Goal: Information Seeking & Learning: Learn about a topic

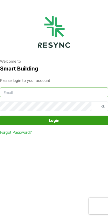
type input "continental_display@resynctech.com"
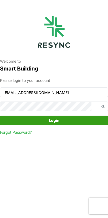
click at [70, 122] on span "Login" at bounding box center [53, 120] width 97 height 9
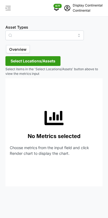
type input "Air Handling Unit"
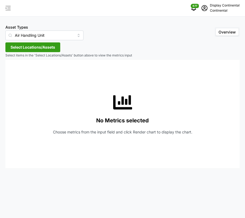
click at [50, 45] on span "Select Locations/Assets" at bounding box center [33, 47] width 45 height 9
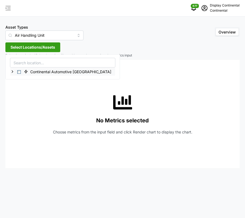
click at [14, 72] on icon at bounding box center [12, 72] width 4 height 4
click at [19, 71] on span "Select Continental Automotive Singapore" at bounding box center [19, 72] width 4 height 4
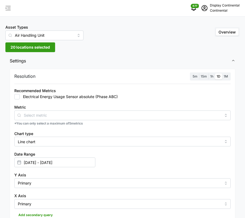
click at [107, 9] on p "Continental" at bounding box center [225, 10] width 30 height 5
click at [107, 43] on div "Logout" at bounding box center [220, 41] width 38 height 6
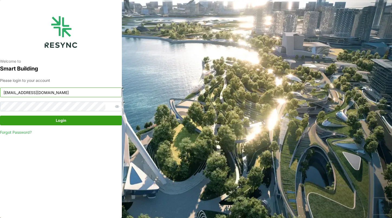
click at [82, 92] on input "[EMAIL_ADDRESS][DOMAIN_NAME]" at bounding box center [61, 93] width 122 height 10
paste input "ponte_group_internal"
type input "[EMAIL_ADDRESS][DOMAIN_NAME]"
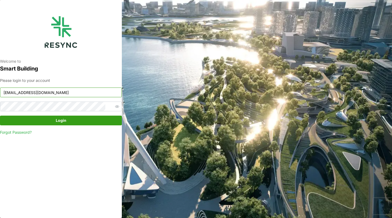
click at [115, 107] on icon "button" at bounding box center [117, 107] width 4 height 4
click at [21, 119] on span "Login" at bounding box center [60, 120] width 111 height 9
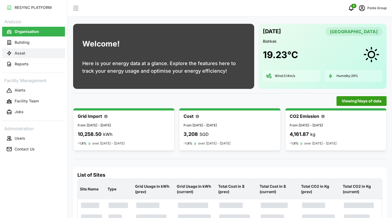
click at [29, 55] on button "Asset" at bounding box center [33, 53] width 63 height 10
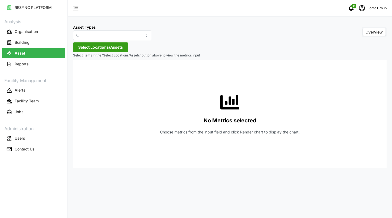
type input "Air Handling Unit"
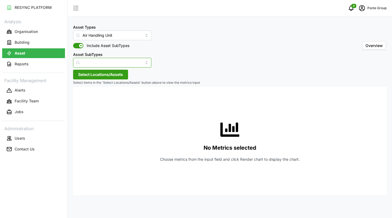
click at [134, 63] on input "Asset SubTypes" at bounding box center [112, 63] width 78 height 10
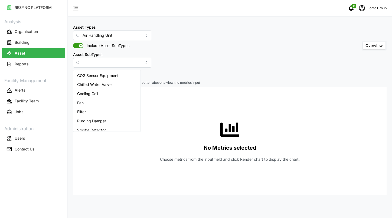
click at [172, 59] on div "Asset Types Air Handling Unit Include Asset SubTypes Asset SubTypes Overview" at bounding box center [229, 46] width 313 height 44
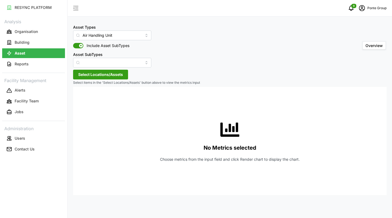
click at [115, 74] on span "Select Locations/Assets" at bounding box center [100, 74] width 45 height 9
click at [80, 100] on polyline at bounding box center [80, 99] width 1 height 2
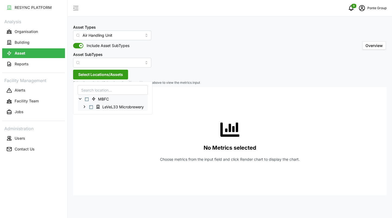
click at [91, 107] on span "Select LeVeL33 Microbrewery" at bounding box center [91, 107] width 4 height 4
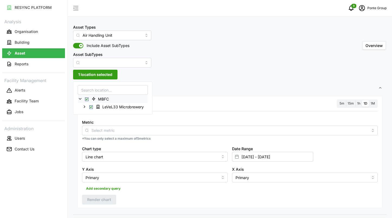
click at [227, 89] on span "Settings" at bounding box center [227, 88] width 301 height 13
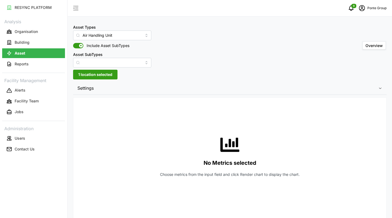
click at [97, 77] on span "1 location selected" at bounding box center [95, 74] width 34 height 9
click at [189, 93] on span "Settings" at bounding box center [227, 88] width 301 height 13
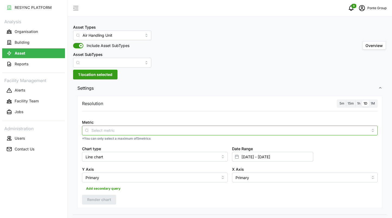
click at [189, 129] on input "Metric" at bounding box center [229, 130] width 277 height 6
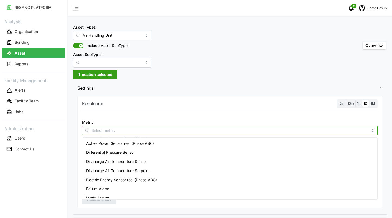
click at [165, 141] on div "Active Power Sensor real (Phase ABC)" at bounding box center [229, 143] width 293 height 9
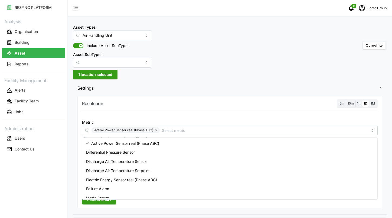
click at [189, 95] on div "Resolution 5m 15m 1h 1D 1M Metric Active Power Sensor real (Phase ABC) *You can…" at bounding box center [229, 155] width 313 height 120
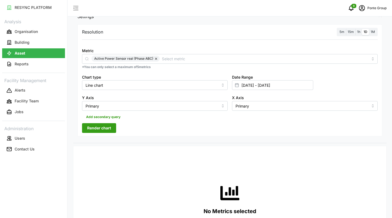
scroll to position [74, 0]
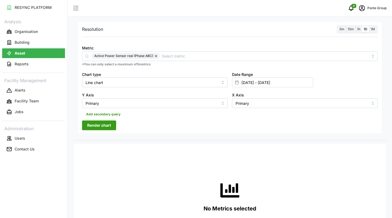
click at [354, 29] on label "15m" at bounding box center [350, 29] width 9 height 6
click at [346, 26] on input "15m" at bounding box center [346, 26] width 0 height 0
click at [99, 130] on span "Render chart" at bounding box center [99, 125] width 24 height 9
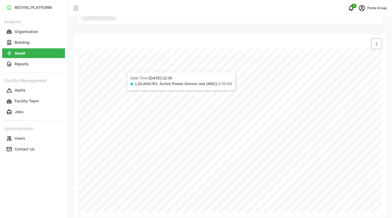
scroll to position [189, 0]
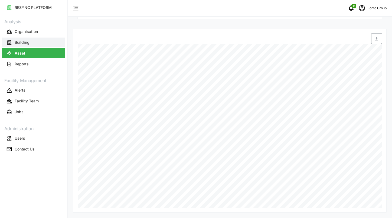
click at [18, 38] on button "Building" at bounding box center [33, 43] width 63 height 10
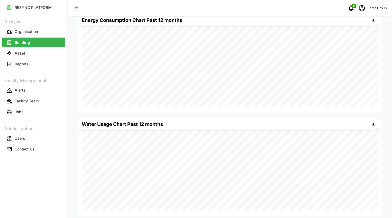
scroll to position [236, 0]
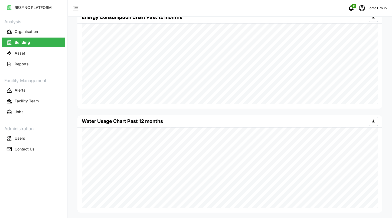
click at [368, 5] on div "Ponte Group" at bounding box center [371, 8] width 30 height 11
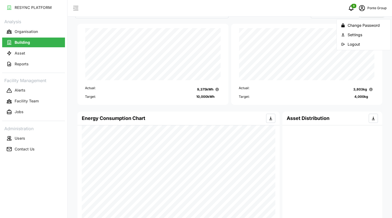
scroll to position [0, 0]
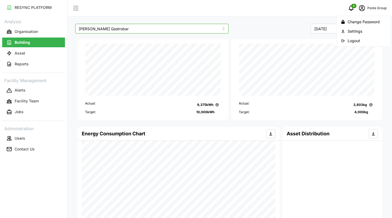
click at [210, 28] on input "Erwin's Gastrobar" at bounding box center [151, 29] width 153 height 10
click at [195, 46] on div "LeVeL33 Microbrewery" at bounding box center [152, 50] width 150 height 9
click at [216, 29] on input "LeVeL33 Microbrewery" at bounding box center [151, 29] width 153 height 10
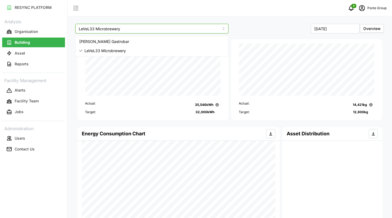
click at [186, 39] on div "Erwin's Gastrobar" at bounding box center [152, 41] width 150 height 9
type input "Erwin's Gastrobar"
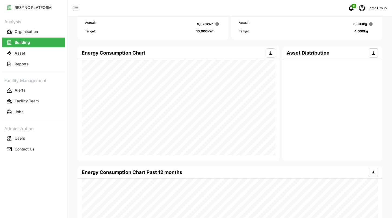
scroll to position [81, 0]
click at [28, 55] on button "Asset" at bounding box center [33, 53] width 63 height 10
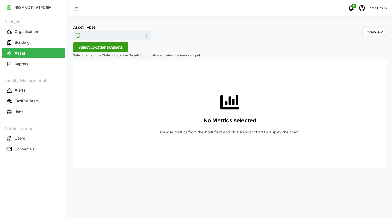
click at [141, 36] on div "Asset Types Overview" at bounding box center [229, 32] width 313 height 17
type input "Air Handling Unit"
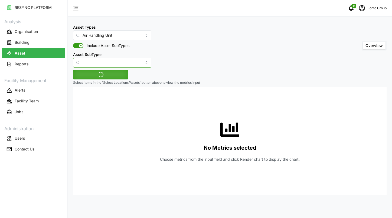
click at [127, 59] on input "Asset SubTypes" at bounding box center [112, 63] width 78 height 10
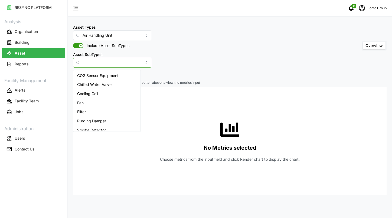
scroll to position [4, 0]
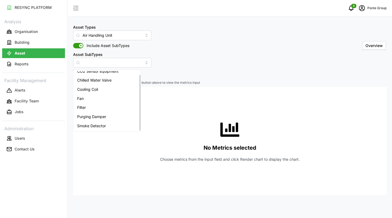
click at [201, 56] on div "Asset Types Air Handling Unit Include Asset SubTypes Asset SubTypes Overview" at bounding box center [229, 46] width 313 height 44
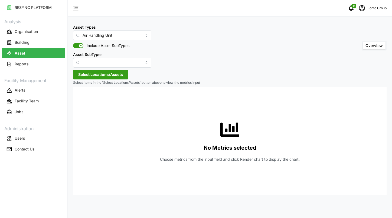
click at [103, 74] on span "Select Locations/Assets" at bounding box center [100, 74] width 45 height 9
click at [75, 98] on div "MBFC" at bounding box center [110, 94] width 75 height 25
click at [82, 98] on icon at bounding box center [80, 99] width 4 height 4
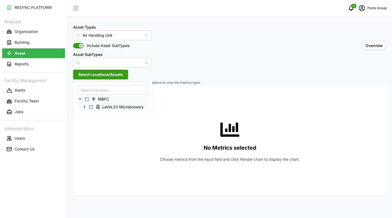
click at [90, 107] on span "Select LeVeL33 Microbrewery" at bounding box center [91, 107] width 4 height 4
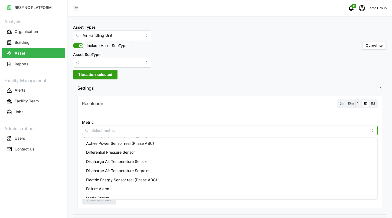
click at [113, 126] on div at bounding box center [229, 131] width 295 height 10
click at [126, 178] on span "Electric Energy Sensor real (Phase ABC)" at bounding box center [121, 180] width 71 height 6
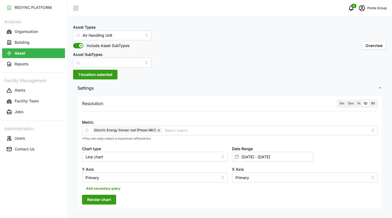
click at [95, 202] on span "Render chart" at bounding box center [99, 199] width 24 height 9
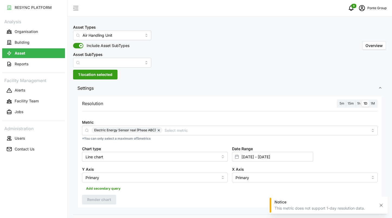
click at [349, 104] on span "15m" at bounding box center [350, 103] width 6 height 4
click at [346, 101] on input "15m" at bounding box center [346, 101] width 0 height 0
click at [111, 205] on div "Resolution 5m 15m 1h 1D 1M Metric Electric Energy Sensor real (Phase ABC) *You …" at bounding box center [229, 152] width 305 height 112
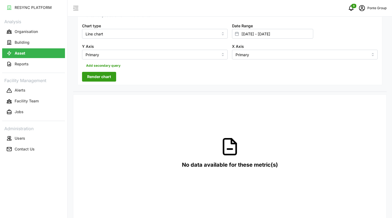
scroll to position [119, 0]
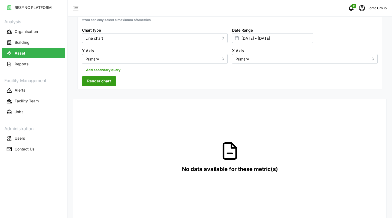
click at [91, 80] on span "Render chart" at bounding box center [99, 81] width 24 height 9
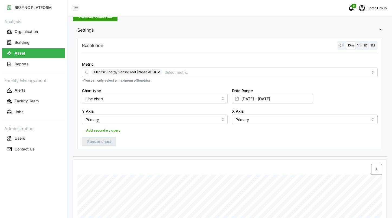
scroll to position [51, 0]
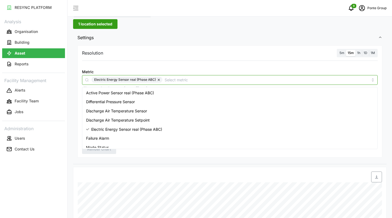
drag, startPoint x: 175, startPoint y: 81, endPoint x: 95, endPoint y: 79, distance: 80.4
click at [95, 79] on div "Electric Energy Sensor real (Phase ABC)" at bounding box center [229, 80] width 277 height 6
drag, startPoint x: 95, startPoint y: 79, endPoint x: 125, endPoint y: 79, distance: 30.3
click at [125, 79] on span "Electric Energy Sensor real (Phase ABC)" at bounding box center [125, 80] width 62 height 6
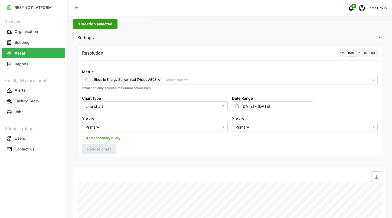
click at [205, 52] on div "Resolution 5m 15m 1h 1D 1M" at bounding box center [229, 53] width 295 height 8
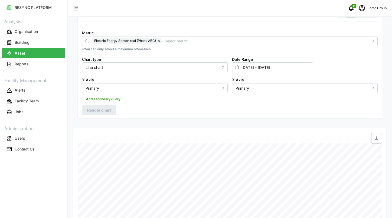
scroll to position [88, 0]
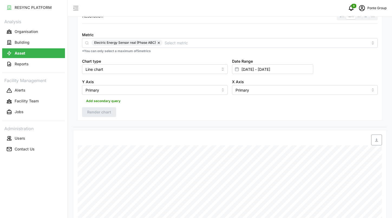
click at [158, 43] on button "button" at bounding box center [159, 43] width 6 height 6
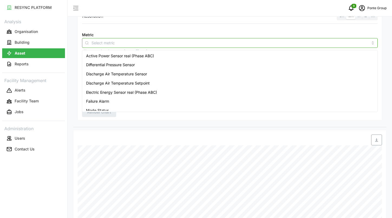
click at [158, 43] on input "Metric" at bounding box center [229, 43] width 277 height 6
click at [139, 91] on span "Electric Energy Sensor real (Phase ABC)" at bounding box center [121, 93] width 71 height 6
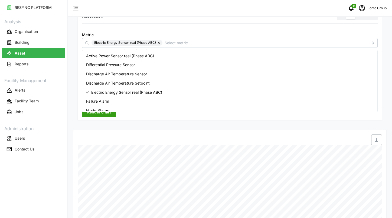
click at [109, 116] on span "Render chart" at bounding box center [99, 112] width 24 height 9
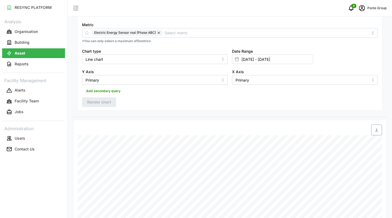
scroll to position [98, 0]
